Goal: Transaction & Acquisition: Download file/media

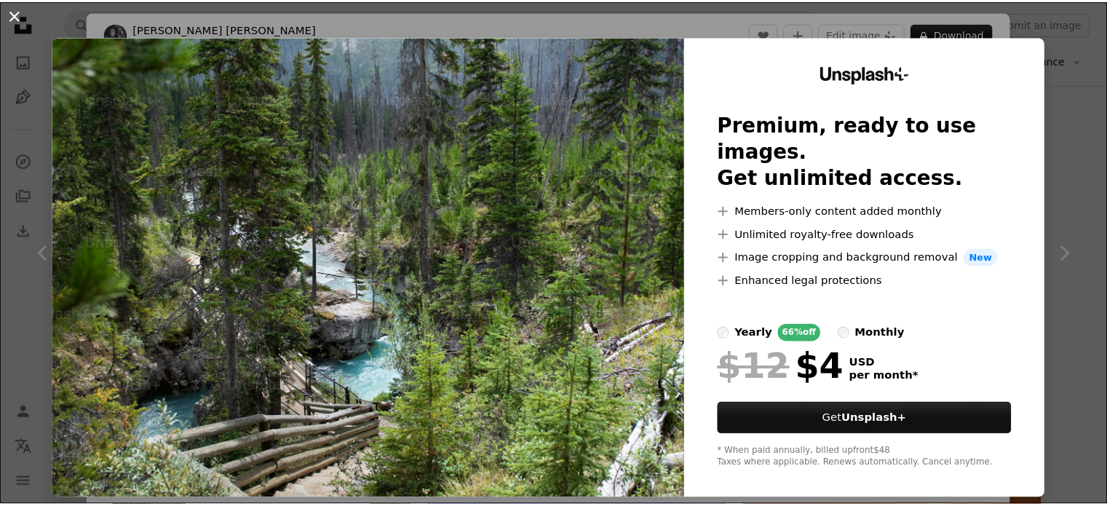
scroll to position [28828, 0]
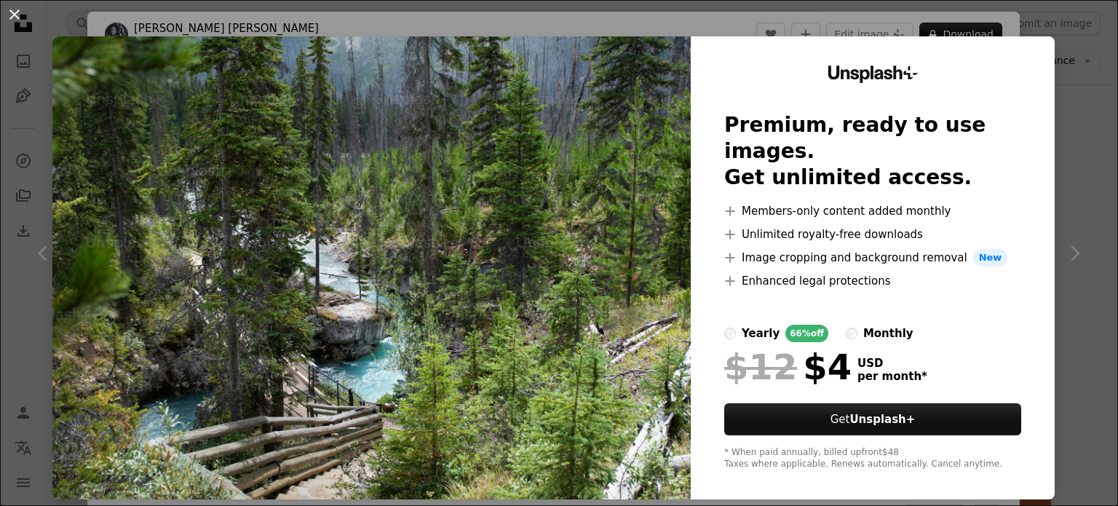
click at [15, 10] on button "An X shape" at bounding box center [14, 14] width 17 height 17
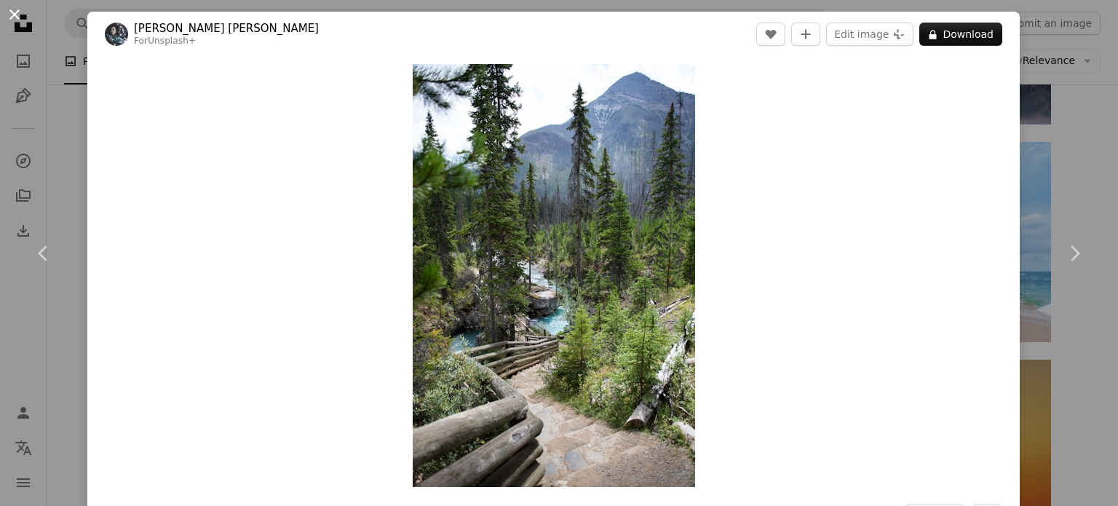
click at [17, 19] on button "An X shape" at bounding box center [14, 14] width 17 height 17
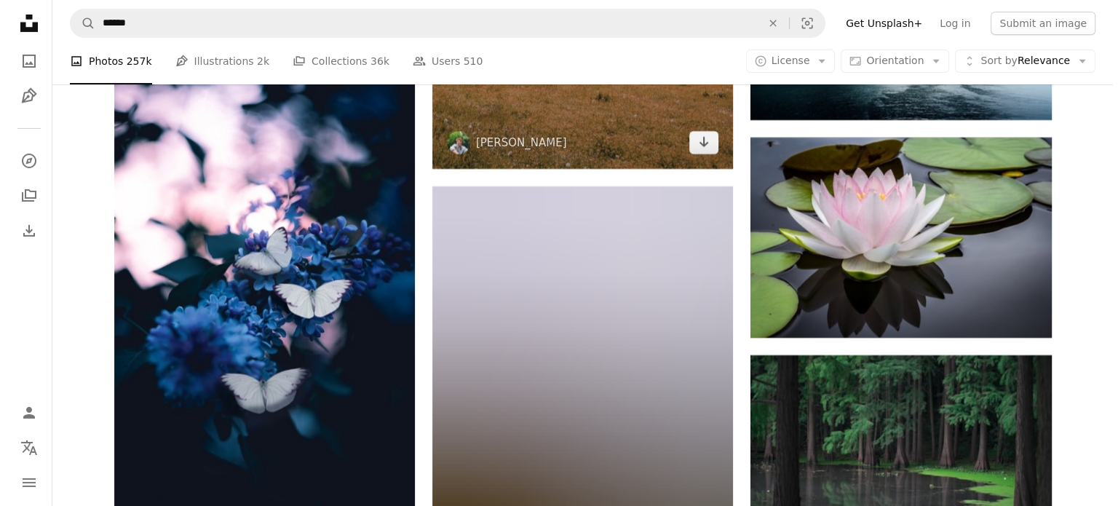
scroll to position [44116, 0]
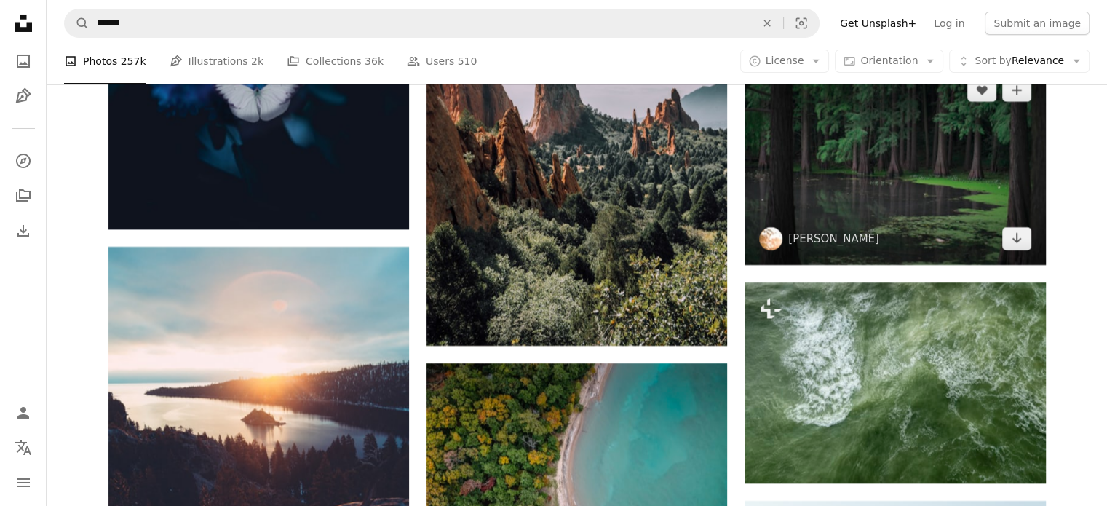
click at [874, 234] on img at bounding box center [895, 164] width 301 height 201
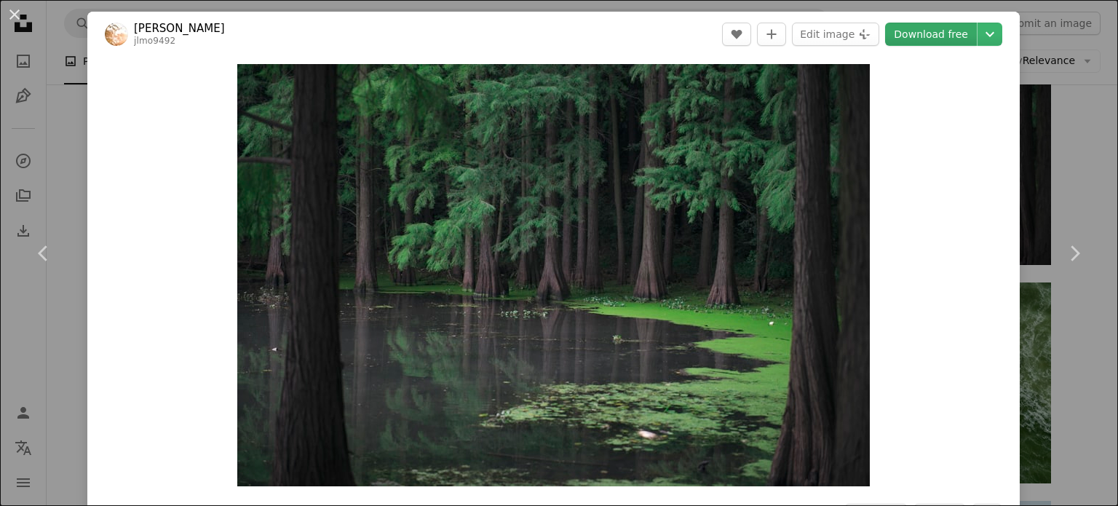
click at [943, 44] on link "Download free" at bounding box center [931, 34] width 92 height 23
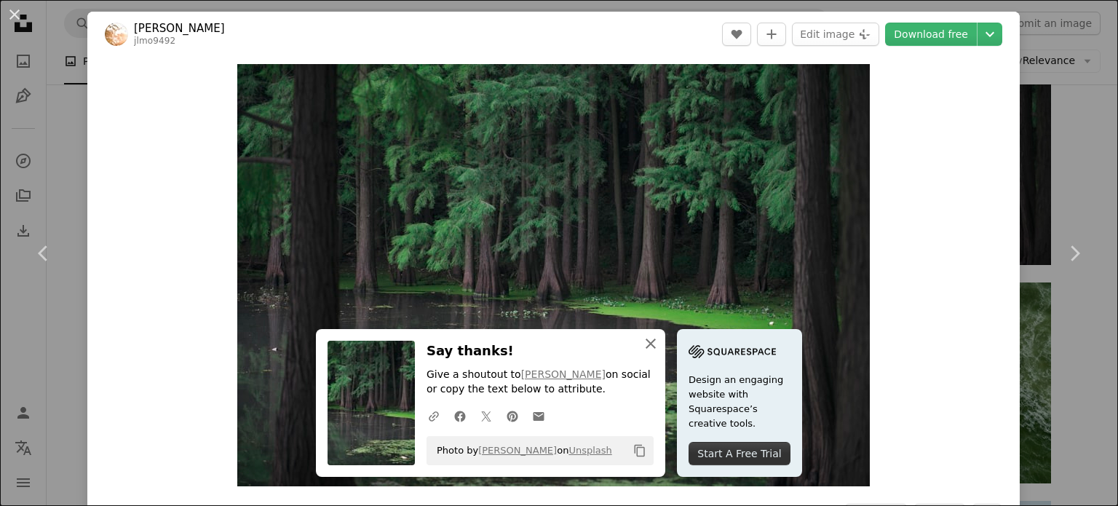
click at [649, 346] on icon "An X shape" at bounding box center [650, 343] width 17 height 17
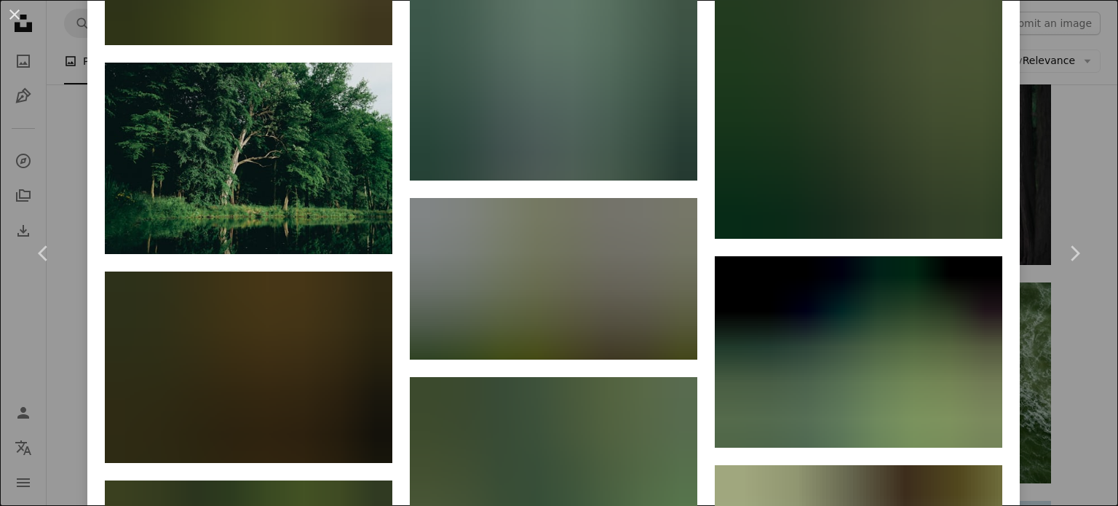
scroll to position [7875, 0]
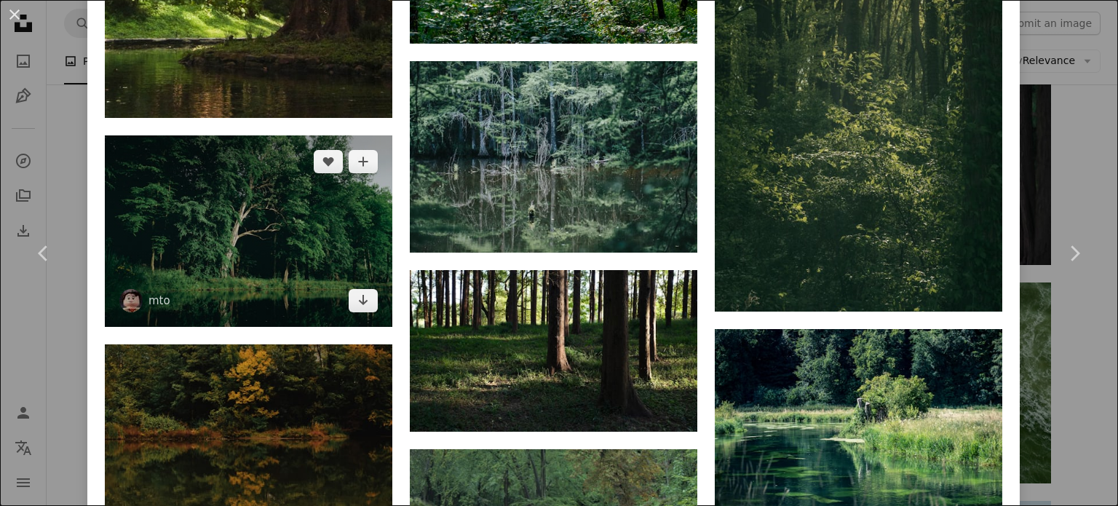
click at [253, 176] on img at bounding box center [249, 230] width 288 height 191
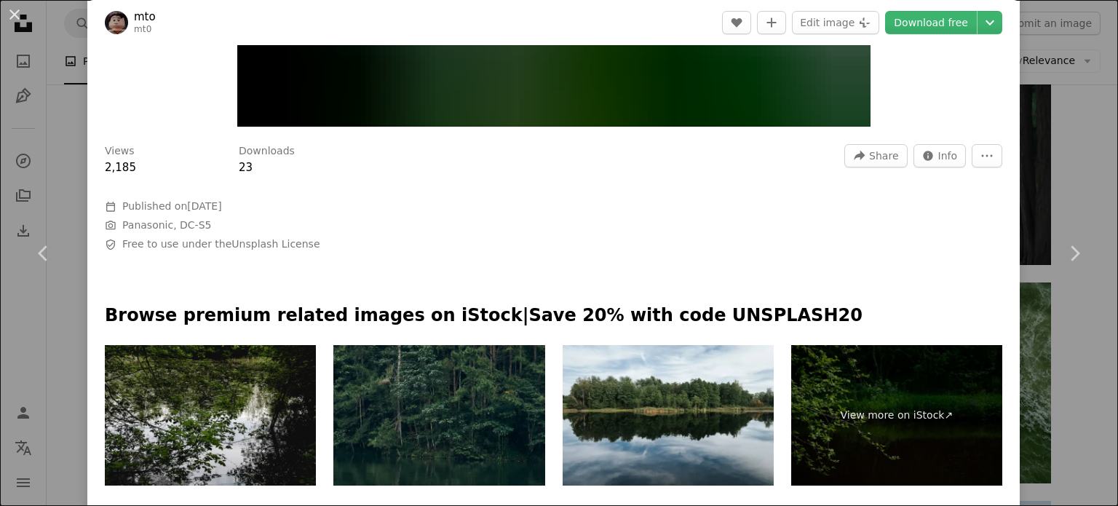
scroll to position [364, 0]
